Goal: Navigation & Orientation: Find specific page/section

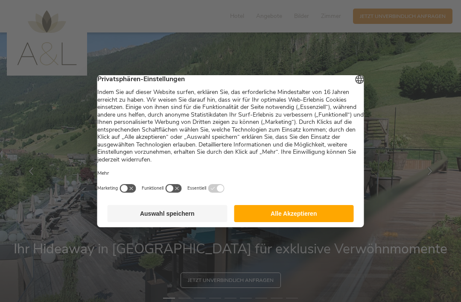
click at [303, 222] on button "Alle Akzeptieren" at bounding box center [294, 213] width 120 height 17
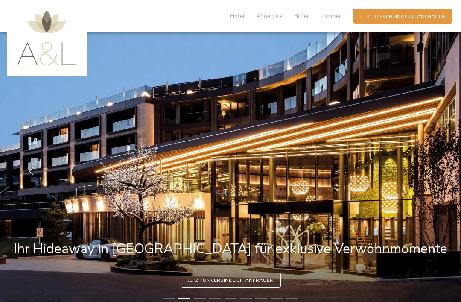
click at [429, 175] on icon at bounding box center [430, 171] width 8 height 8
click at [431, 175] on icon at bounding box center [430, 171] width 8 height 8
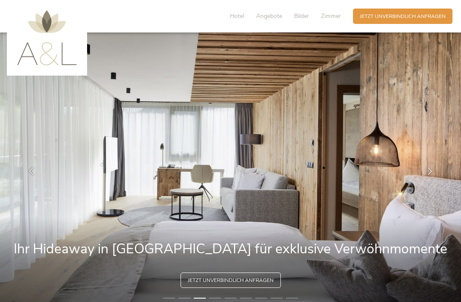
click at [426, 175] on icon at bounding box center [430, 171] width 8 height 8
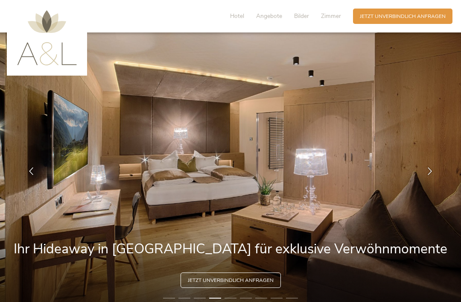
click at [428, 175] on icon at bounding box center [430, 171] width 8 height 8
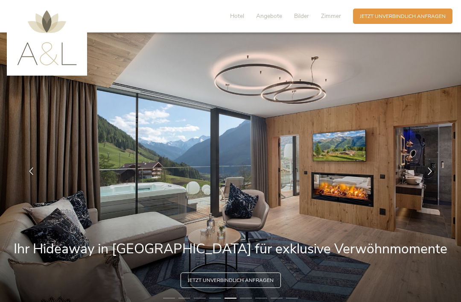
click at [429, 175] on icon at bounding box center [430, 171] width 8 height 8
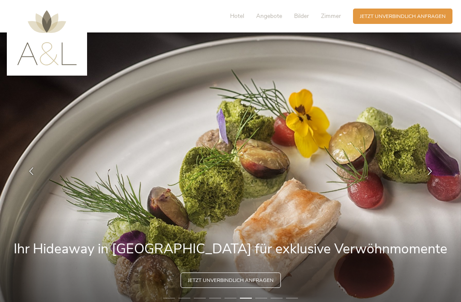
click at [428, 175] on icon at bounding box center [430, 171] width 8 height 8
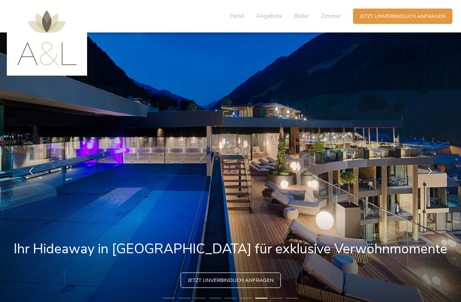
click at [427, 175] on icon at bounding box center [430, 171] width 8 height 8
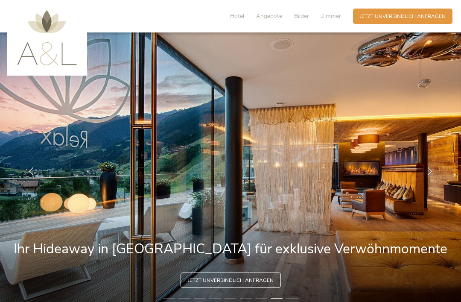
click at [431, 175] on icon at bounding box center [430, 171] width 8 height 8
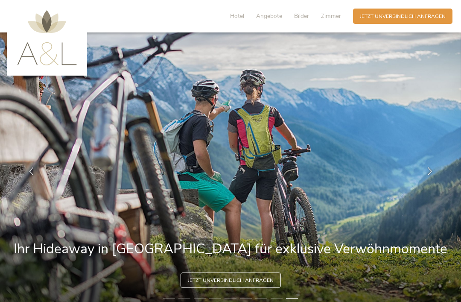
click at [427, 175] on icon at bounding box center [430, 171] width 8 height 8
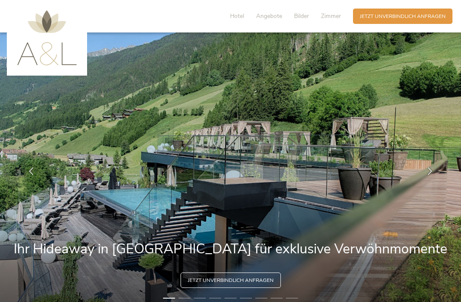
click at [427, 175] on icon at bounding box center [430, 171] width 8 height 8
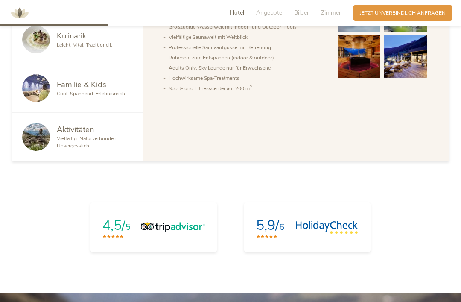
scroll to position [496, 0]
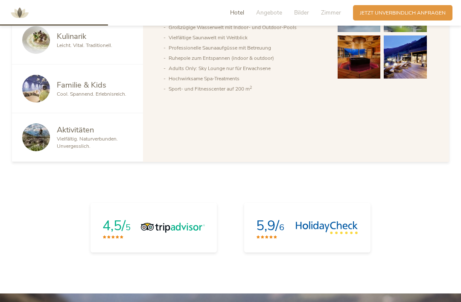
click at [44, 102] on img at bounding box center [36, 89] width 28 height 28
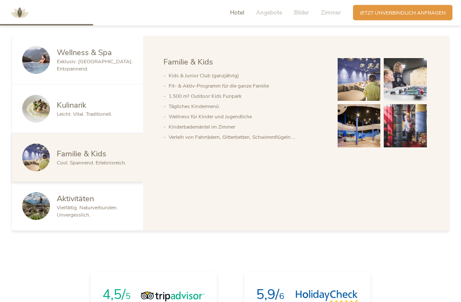
scroll to position [426, 0]
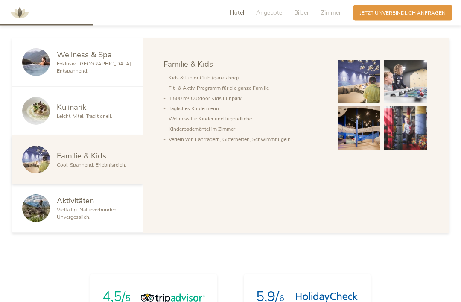
click at [405, 150] on img at bounding box center [404, 128] width 43 height 43
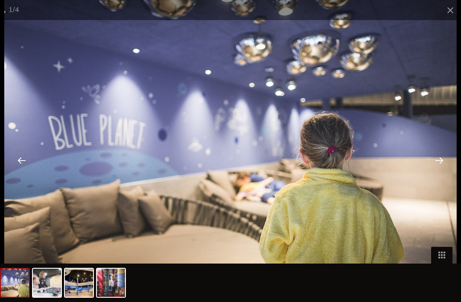
scroll to position [0, 0]
